Goal: Find specific page/section: Find specific page/section

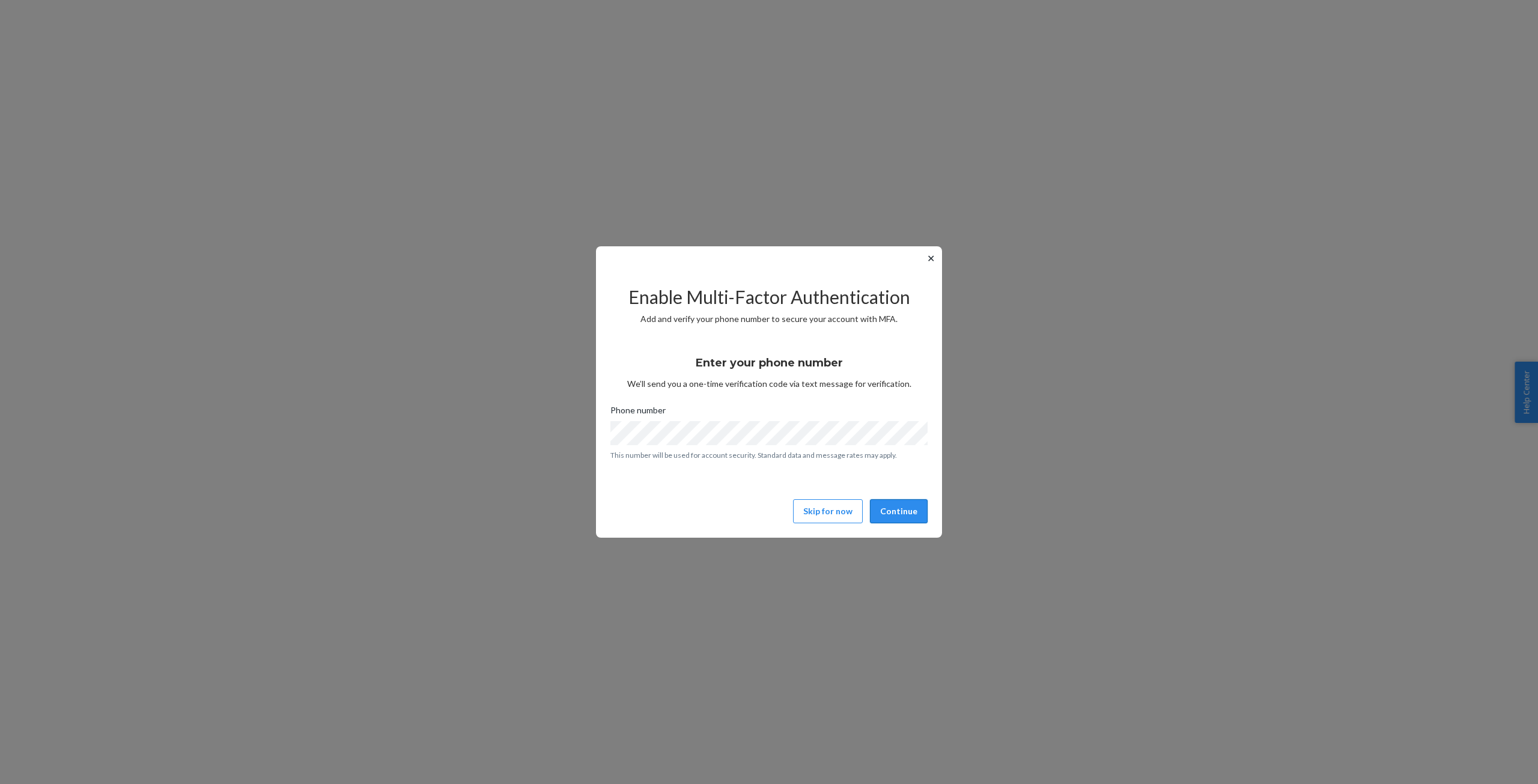
click at [919, 510] on button "Continue" at bounding box center [898, 511] width 57 height 24
click at [896, 521] on button "Continue" at bounding box center [898, 511] width 57 height 24
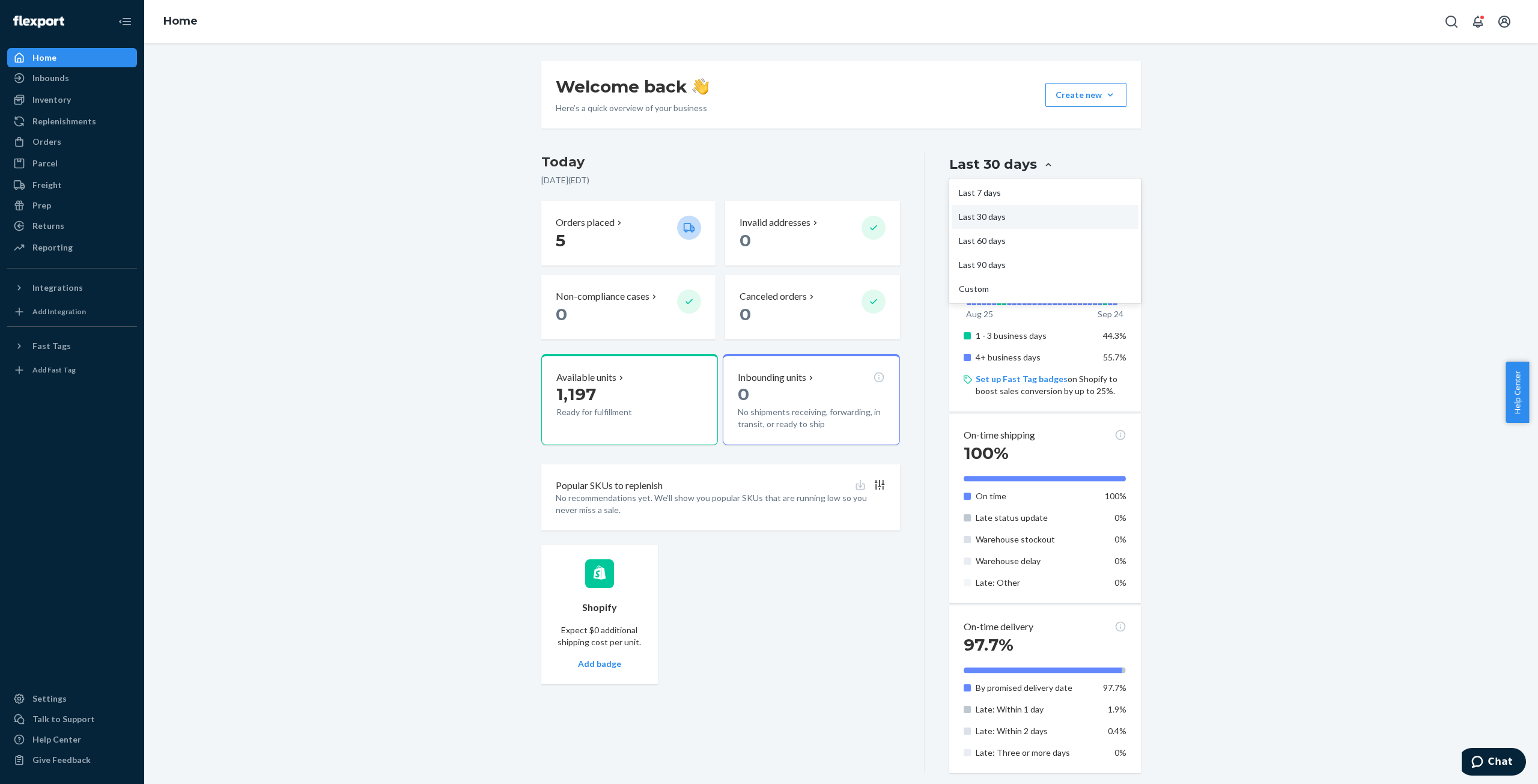
click at [1038, 159] on div at bounding box center [1049, 164] width 22 height 12
click at [977, 164] on input "option Last 30 days focused, 2 of 5. 5 results available. Use Up and Down to ch…" at bounding box center [977, 164] width 0 height 0
click at [1008, 297] on div "Custom" at bounding box center [1045, 289] width 187 height 24
click at [977, 164] on input "option Custom focused, 5 of 5. 5 results available. Use Up and Down to choose o…" at bounding box center [977, 164] width 0 height 0
click at [1035, 215] on button "‹" at bounding box center [1037, 213] width 26 height 26
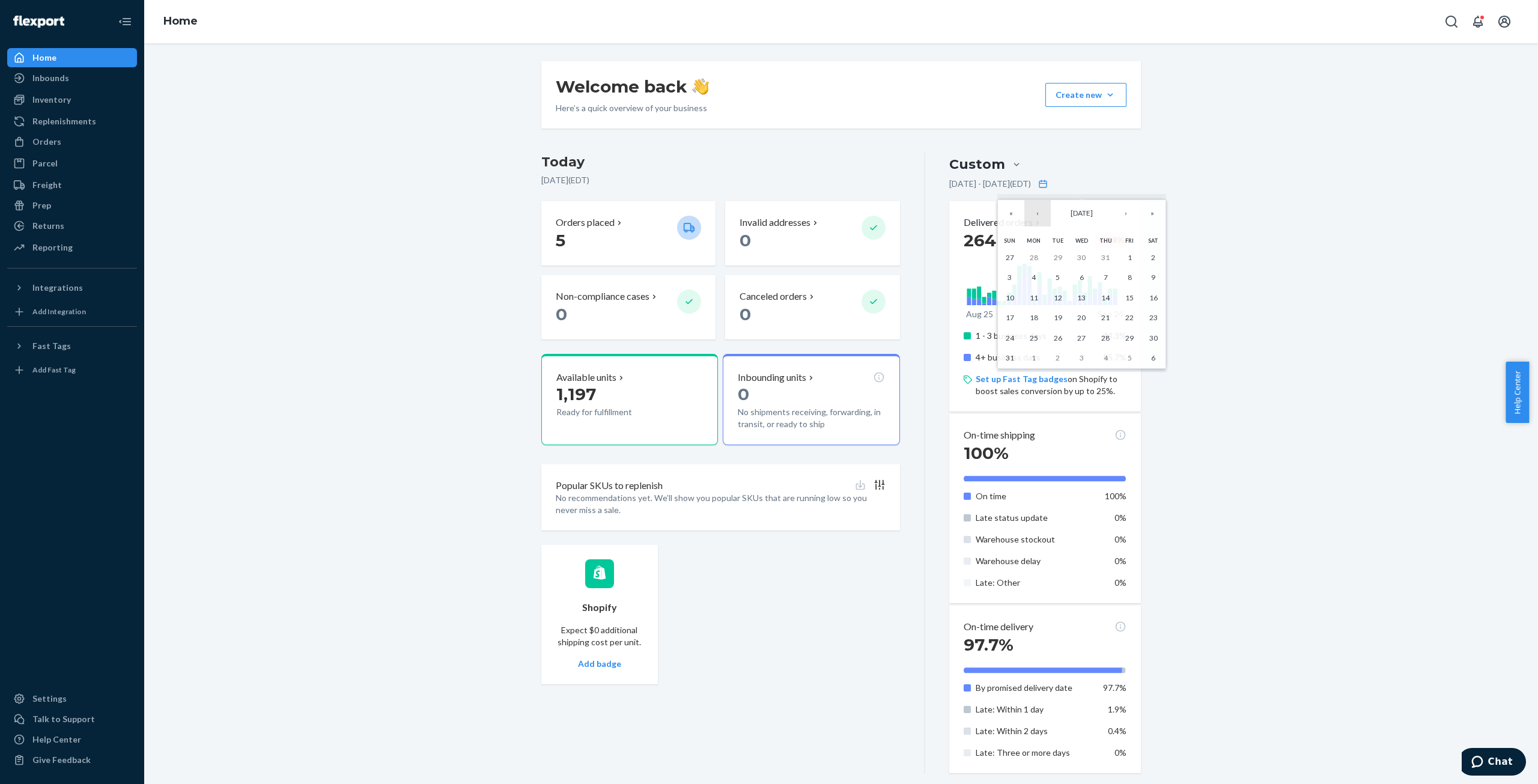
click at [1035, 215] on button "‹" at bounding box center [1037, 213] width 26 height 26
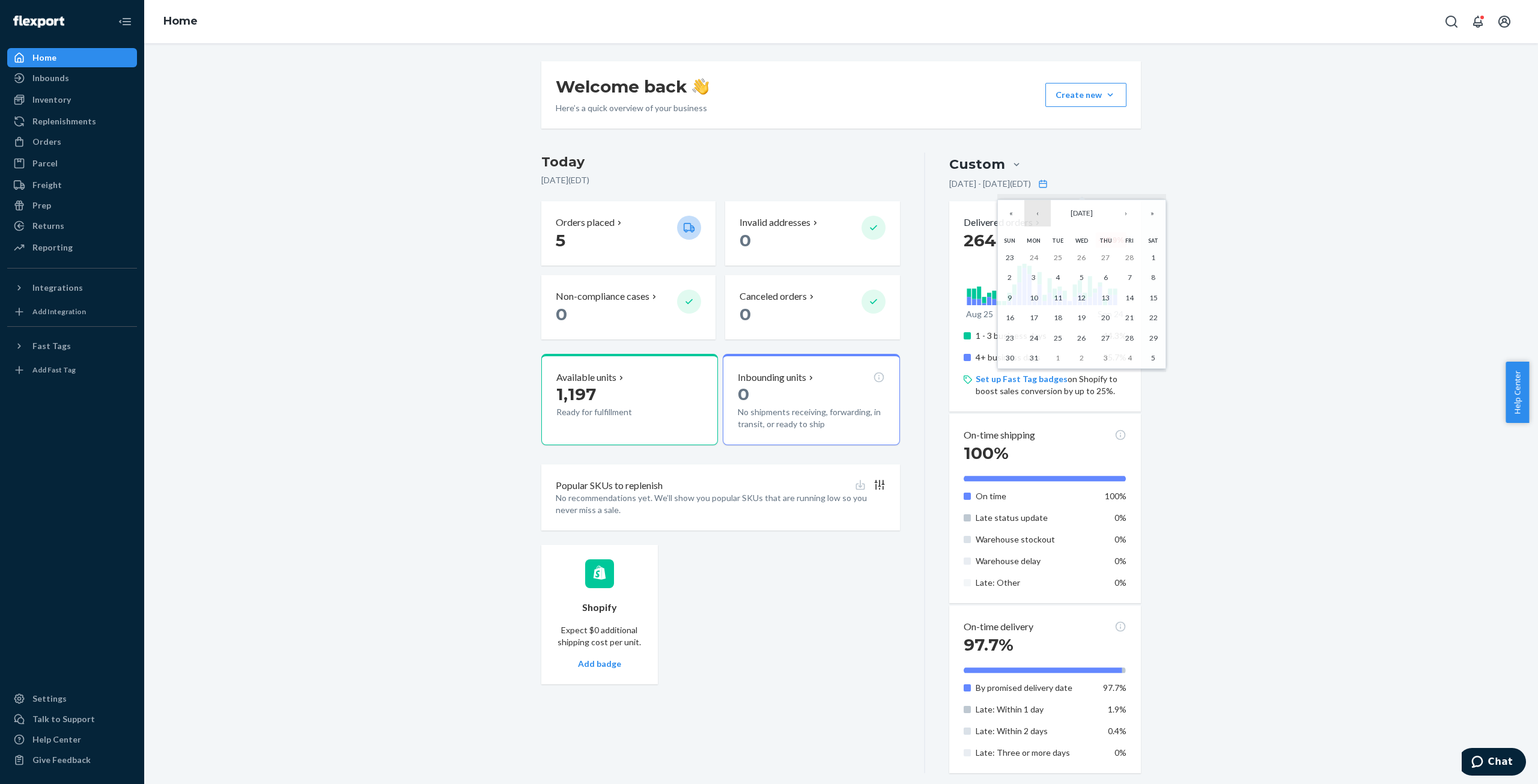
click at [1035, 215] on button "‹" at bounding box center [1037, 213] width 26 height 26
click at [1054, 333] on abbr "31" at bounding box center [1058, 337] width 9 height 9
click at [1306, 425] on div "Welcome back Here’s a quick overview of your business Create new Create new inb…" at bounding box center [841, 417] width 1376 height 712
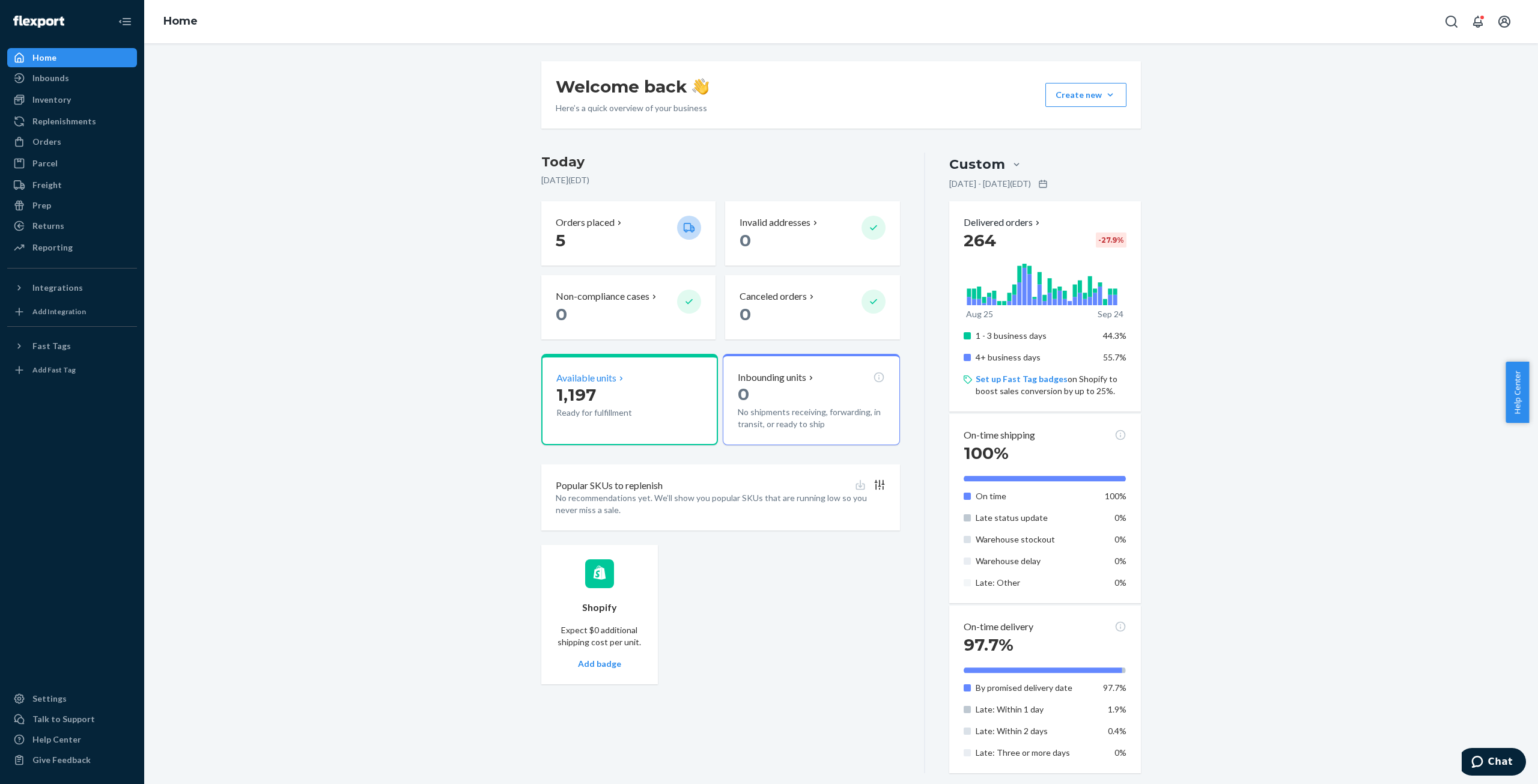
click at [624, 402] on p "1,197" at bounding box center [612, 395] width 111 height 22
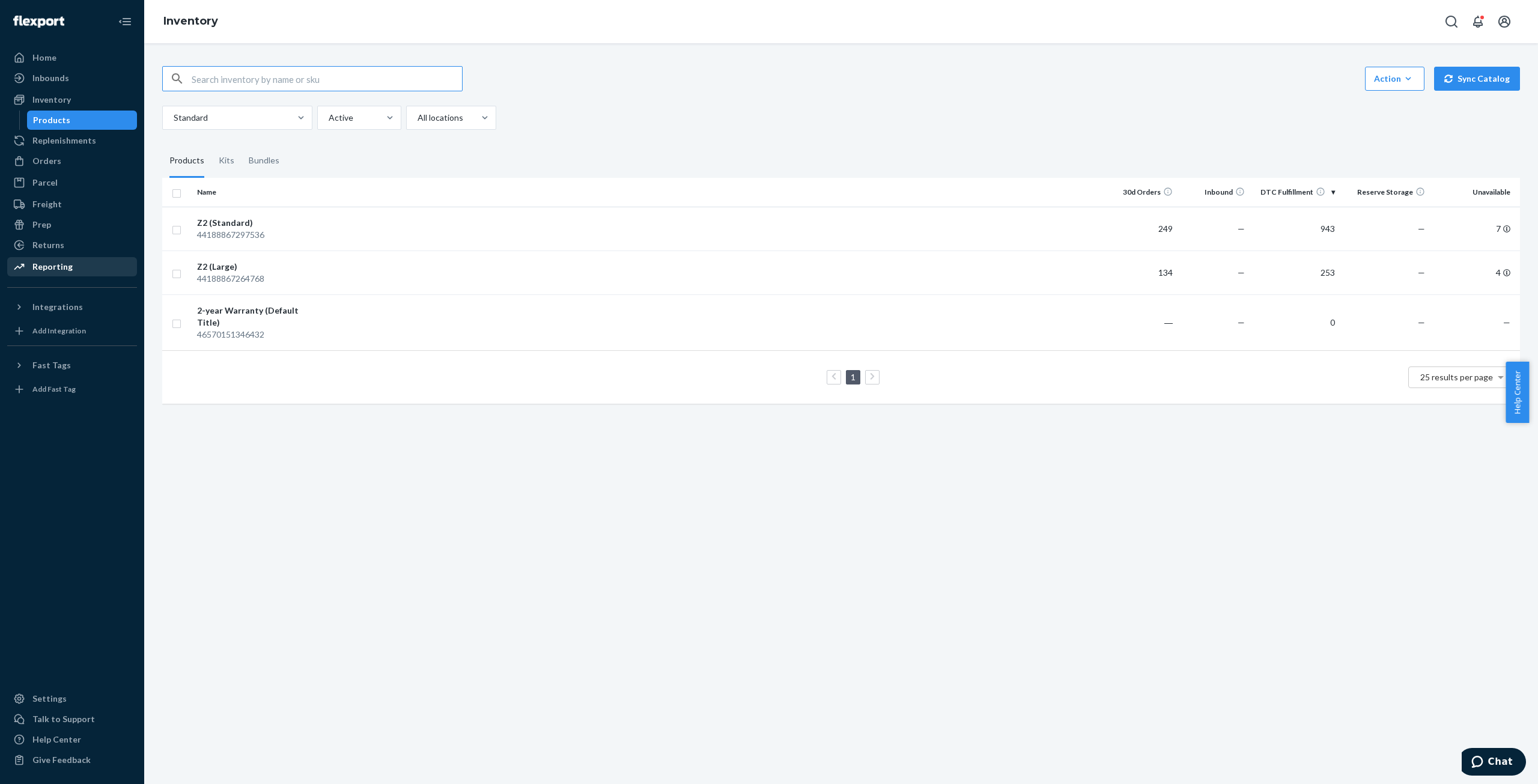
click at [54, 260] on div "Reporting" at bounding box center [72, 267] width 128 height 17
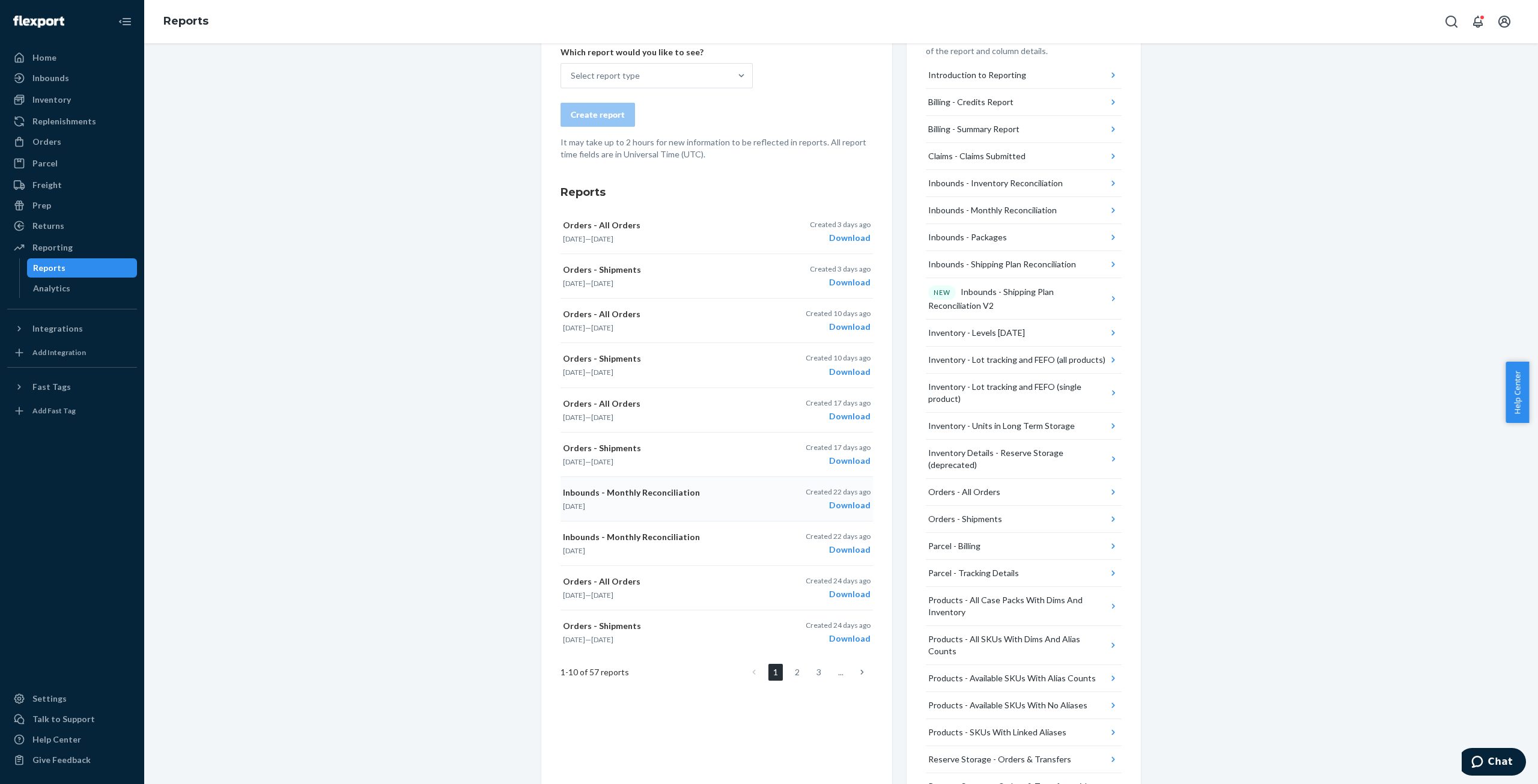
scroll to position [180, 0]
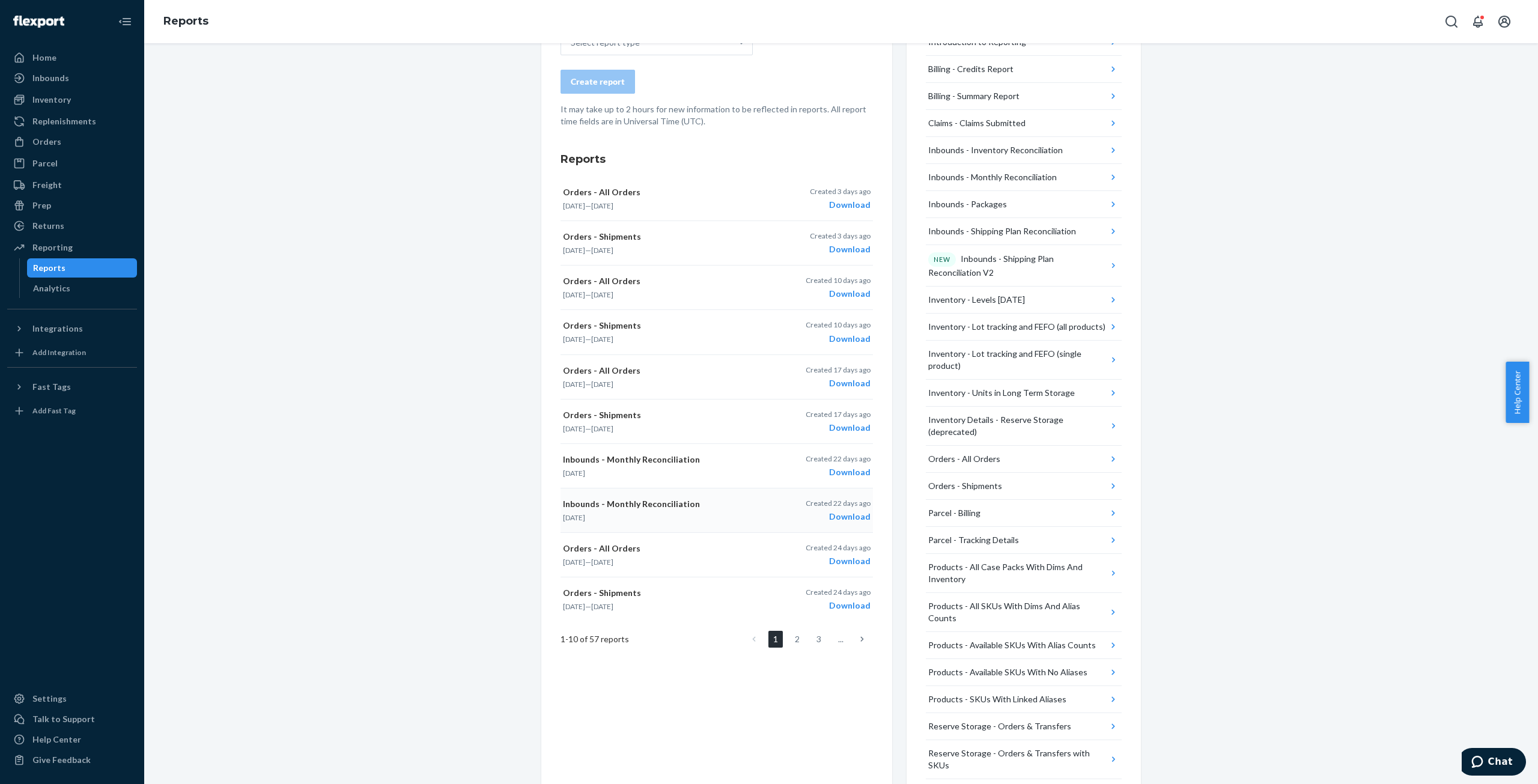
click at [723, 507] on p "Inbounds - Monthly Reconciliation" at bounding box center [664, 504] width 203 height 12
